Goal: Information Seeking & Learning: Learn about a topic

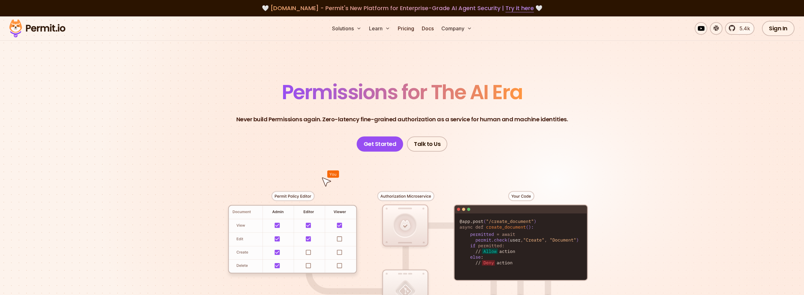
click at [557, 95] on header "Permissions for The AI Era Never build Permissions again. Zero-latency fine-gra…" at bounding box center [402, 117] width 442 height 70
drag, startPoint x: 211, startPoint y: 96, endPoint x: 599, endPoint y: 97, distance: 388.1
click at [599, 97] on header "Permissions for The AI Era Never build Permissions again. Zero-latency fine-gra…" at bounding box center [402, 117] width 442 height 70
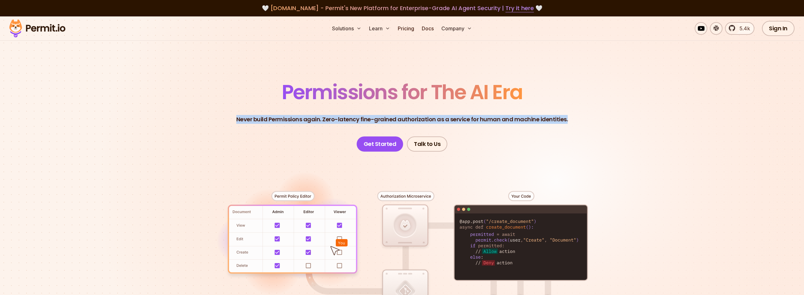
drag, startPoint x: 225, startPoint y: 120, endPoint x: 604, endPoint y: 122, distance: 378.3
click at [604, 122] on header "Permissions for The AI Era Never build Permissions again. Zero-latency fine-gra…" at bounding box center [402, 117] width 442 height 70
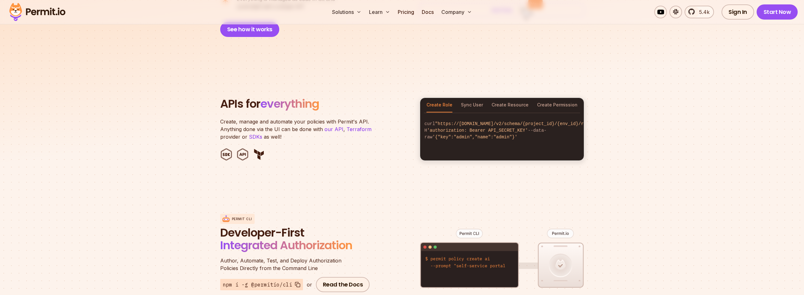
scroll to position [626, 0]
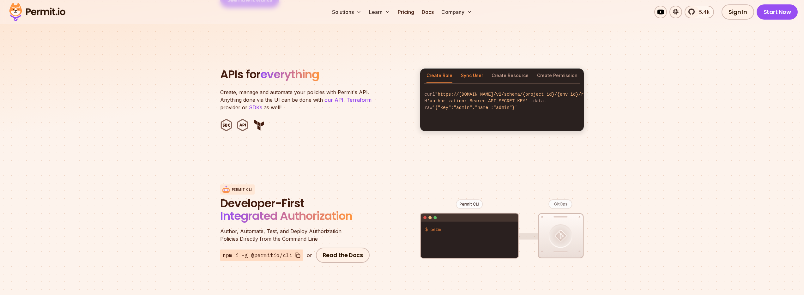
click at [472, 69] on button "Sync User" at bounding box center [472, 76] width 22 height 15
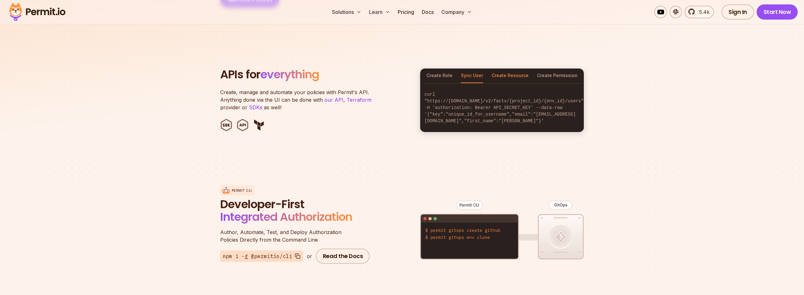
click at [511, 69] on button "Create Resource" at bounding box center [510, 76] width 37 height 15
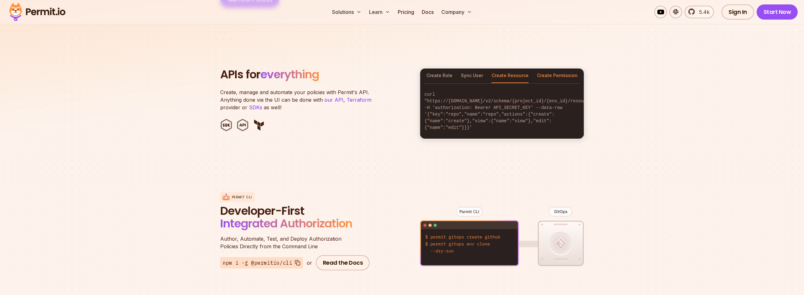
click at [556, 69] on button "Create Permission" at bounding box center [557, 76] width 40 height 15
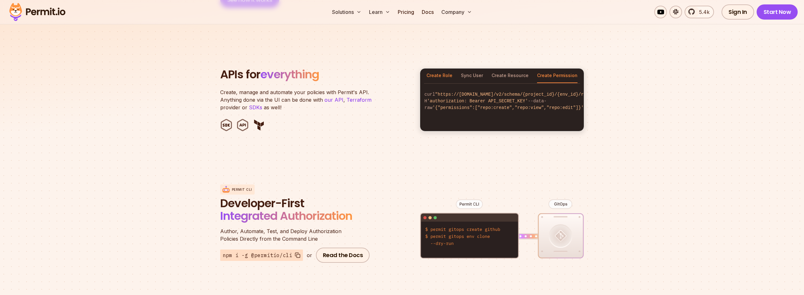
click at [433, 69] on button "Create Role" at bounding box center [440, 76] width 26 height 15
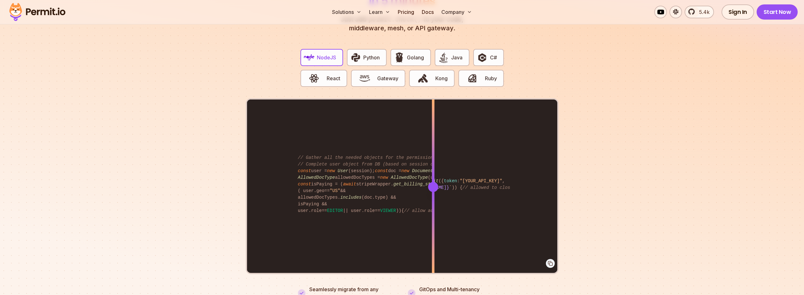
scroll to position [1251, 0]
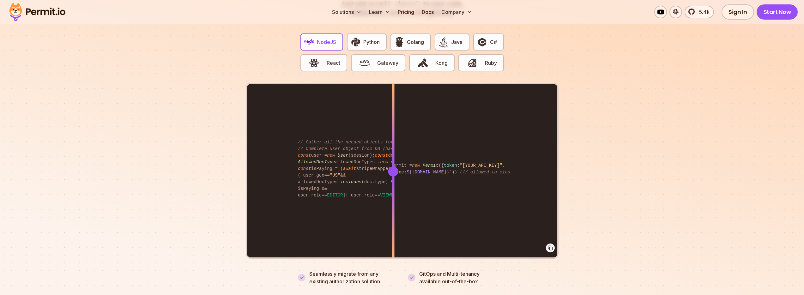
drag, startPoint x: 432, startPoint y: 165, endPoint x: 393, endPoint y: 179, distance: 41.5
click at [393, 179] on div at bounding box center [393, 171] width 3 height 174
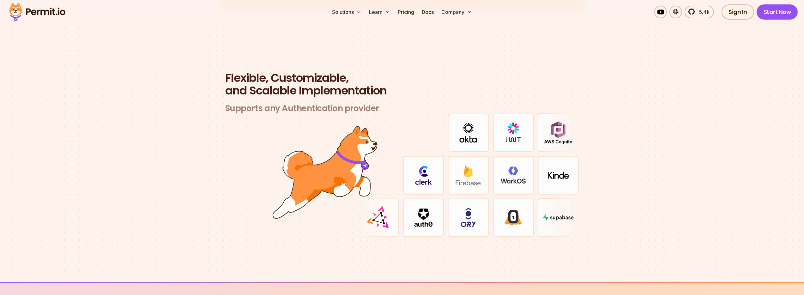
scroll to position [1877, 0]
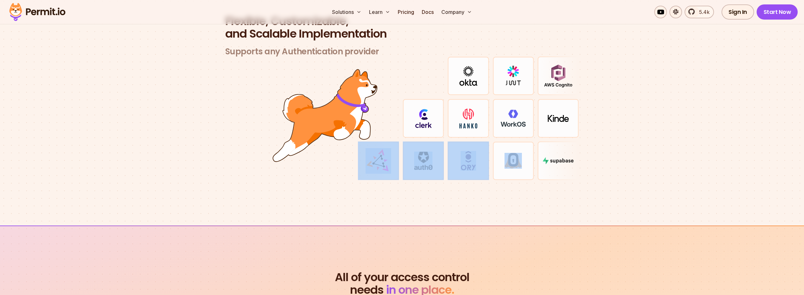
drag, startPoint x: 491, startPoint y: 155, endPoint x: 397, endPoint y: 145, distance: 94.7
click at [384, 150] on div at bounding box center [468, 119] width 221 height 124
click at [429, 119] on img at bounding box center [423, 118] width 17 height 19
click at [453, 172] on div at bounding box center [468, 161] width 41 height 39
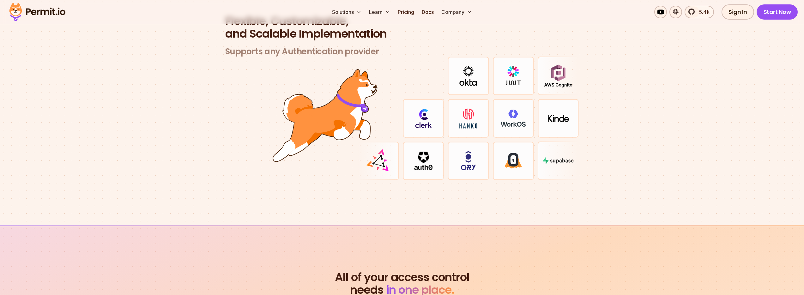
click at [451, 191] on section "Flexible, Customizable, and Scalable Implementation Supports any Authentication…" at bounding box center [402, 105] width 804 height 241
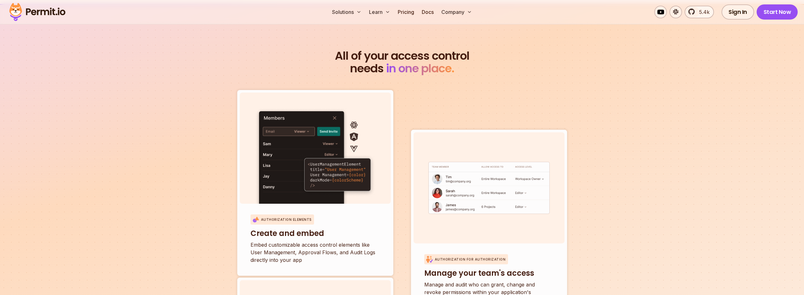
scroll to position [2105, 0]
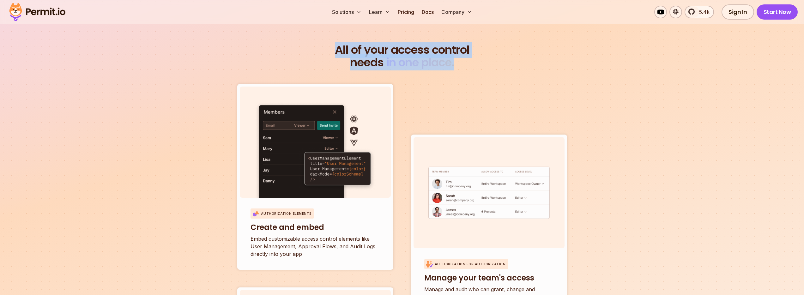
drag, startPoint x: 322, startPoint y: 38, endPoint x: 493, endPoint y: 52, distance: 171.5
click at [493, 52] on h2 "All of your access control needs in one place." at bounding box center [402, 56] width 364 height 25
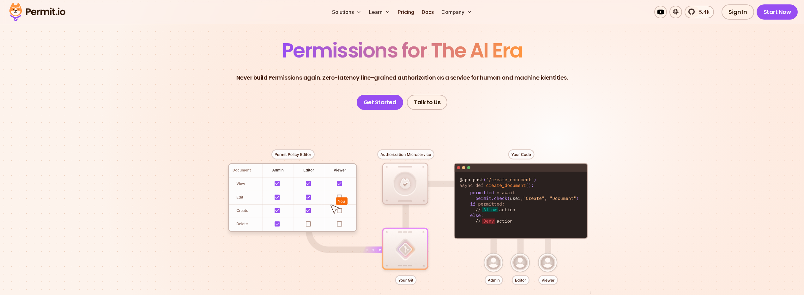
scroll to position [0, 0]
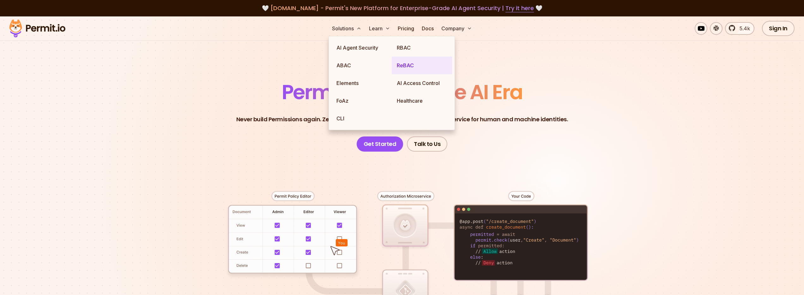
click at [410, 66] on link "ReBAC" at bounding box center [422, 66] width 60 height 18
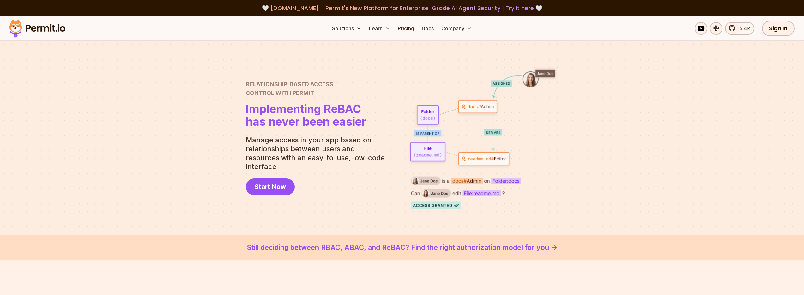
click at [387, 160] on p "Manage access in your app based on relationships between users and resources wi…" at bounding box center [318, 153] width 144 height 35
click at [428, 28] on link "Docs" at bounding box center [427, 28] width 17 height 13
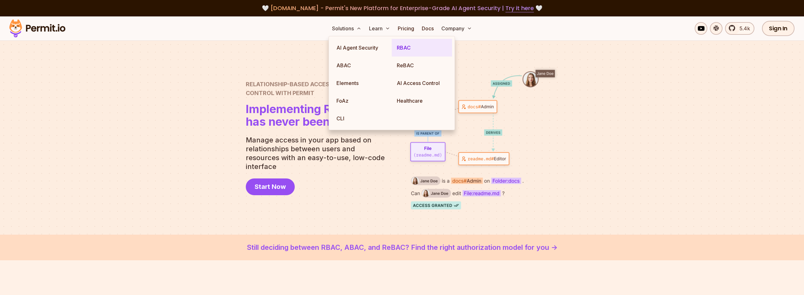
click at [399, 53] on link "RBAC" at bounding box center [422, 48] width 60 height 18
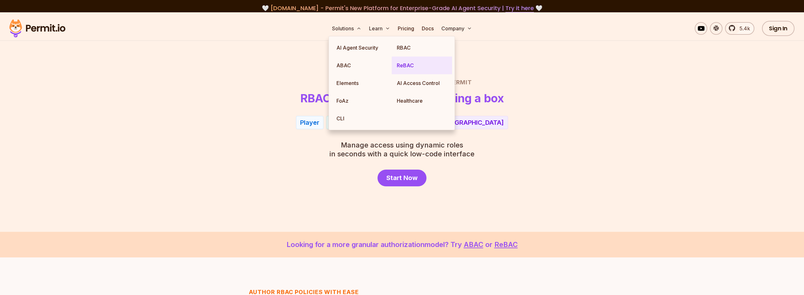
click at [408, 68] on link "ReBAC" at bounding box center [422, 66] width 60 height 18
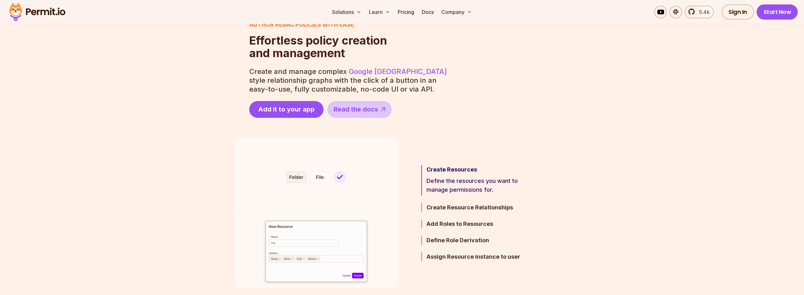
scroll to position [341, 0]
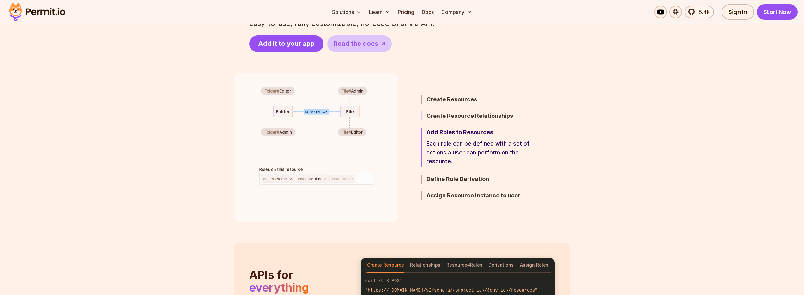
click at [507, 116] on h3 "Create Resource Relationships" at bounding box center [482, 116] width 110 height 9
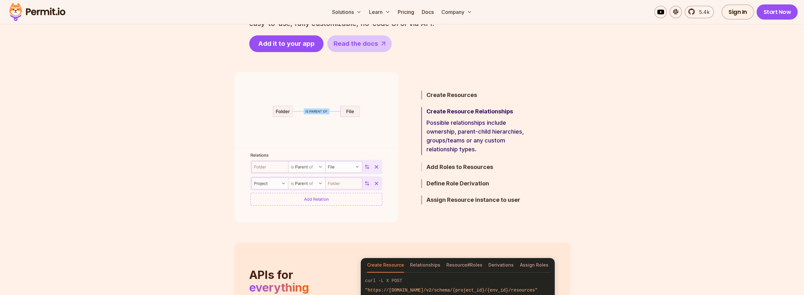
click at [464, 164] on h3 "Add Roles to Resources" at bounding box center [482, 167] width 110 height 9
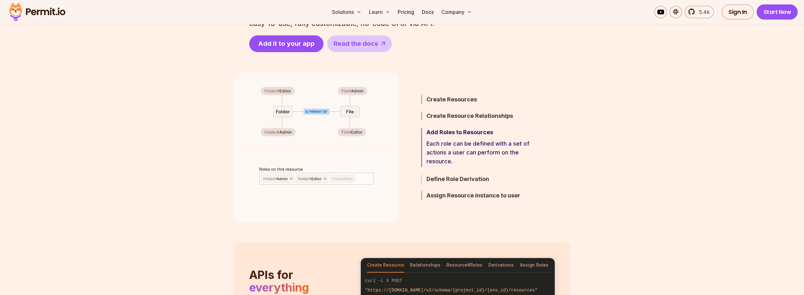
click at [449, 178] on h3 "Define Role Derivation" at bounding box center [482, 179] width 110 height 9
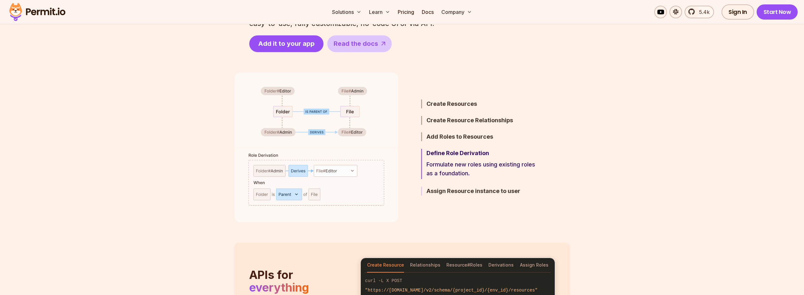
click at [475, 193] on h3 "Assign Resource instance to user" at bounding box center [482, 191] width 110 height 9
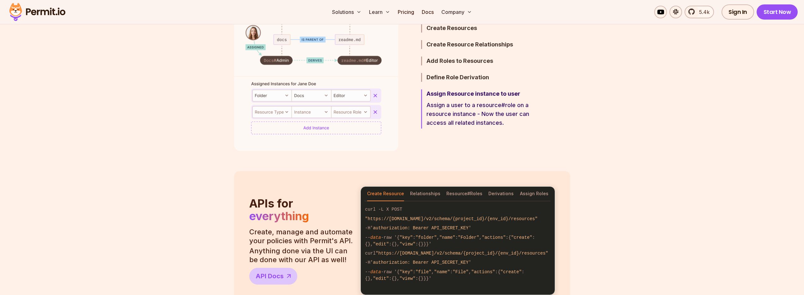
scroll to position [512, 0]
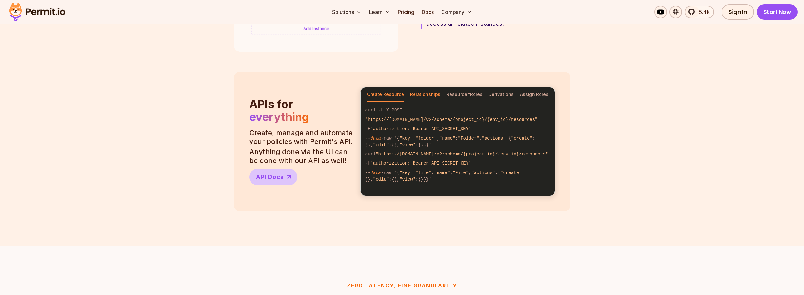
click at [424, 92] on button "Relationships" at bounding box center [425, 95] width 30 height 15
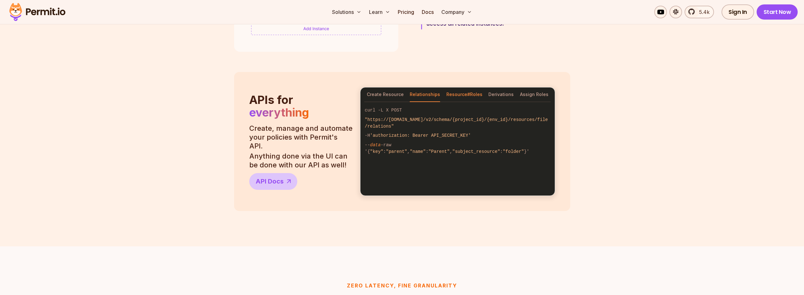
click at [453, 90] on button "Resource#Roles" at bounding box center [465, 95] width 36 height 15
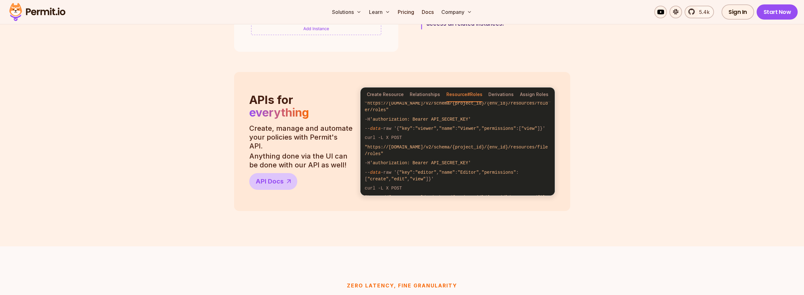
scroll to position [0, 0]
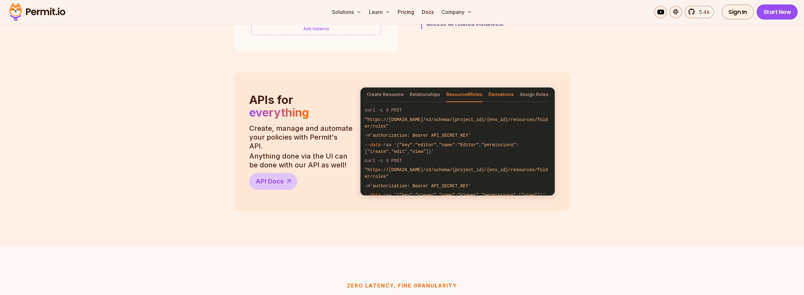
click at [507, 95] on button "Derivations" at bounding box center [501, 95] width 25 height 15
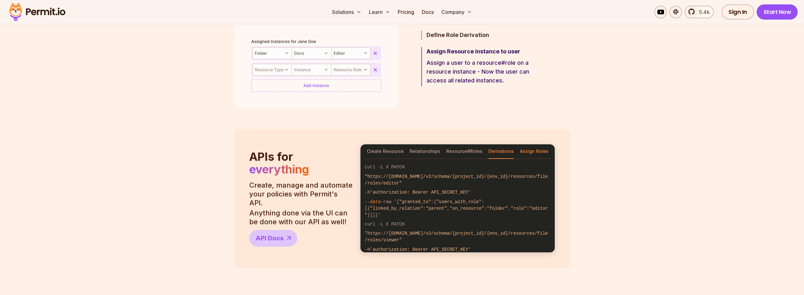
click at [534, 151] on button "Assign Roles" at bounding box center [534, 151] width 28 height 15
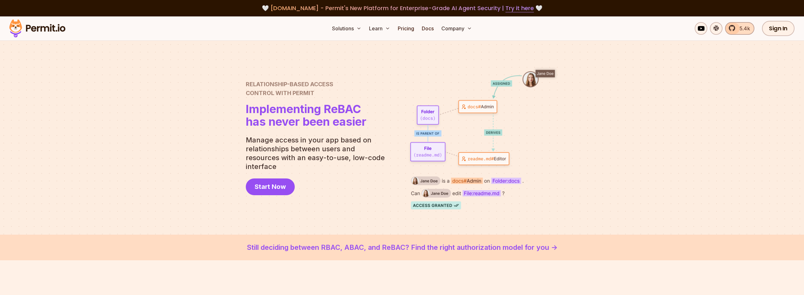
click at [745, 26] on span "5.4k" at bounding box center [743, 29] width 14 height 8
